Goal: Check status

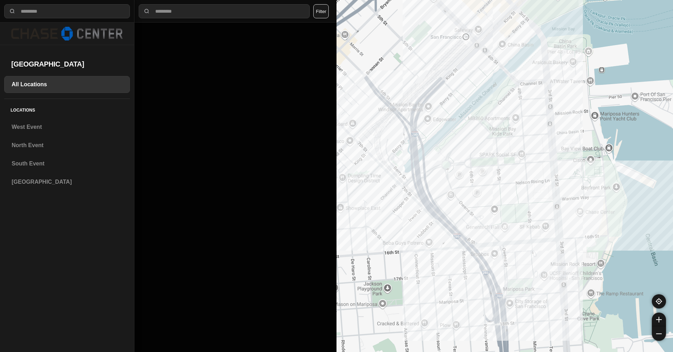
select select "*"
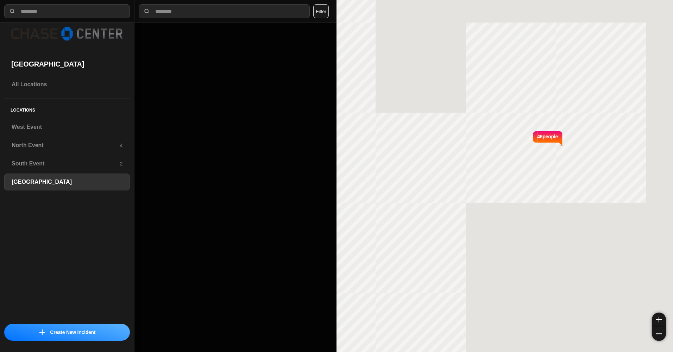
select select "*"
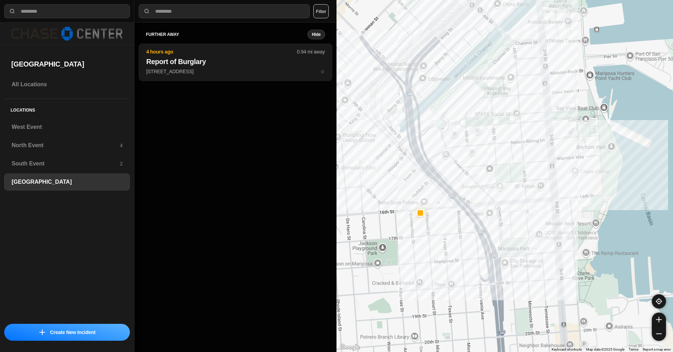
drag, startPoint x: 472, startPoint y: 114, endPoint x: 516, endPoint y: 175, distance: 75.1
click at [513, 175] on div at bounding box center [505, 176] width 337 height 352
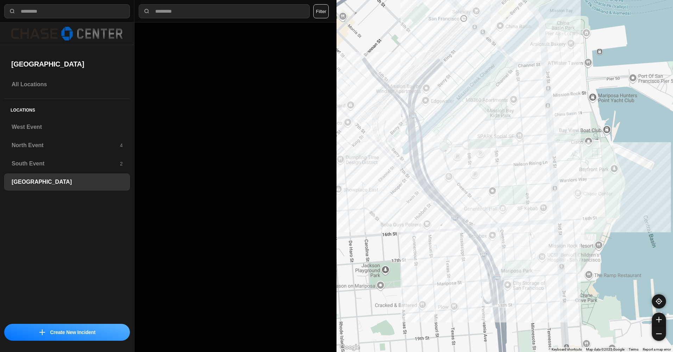
drag, startPoint x: 512, startPoint y: 122, endPoint x: 512, endPoint y: 138, distance: 15.5
click at [512, 138] on div at bounding box center [505, 176] width 337 height 352
